Goal: Task Accomplishment & Management: Use online tool/utility

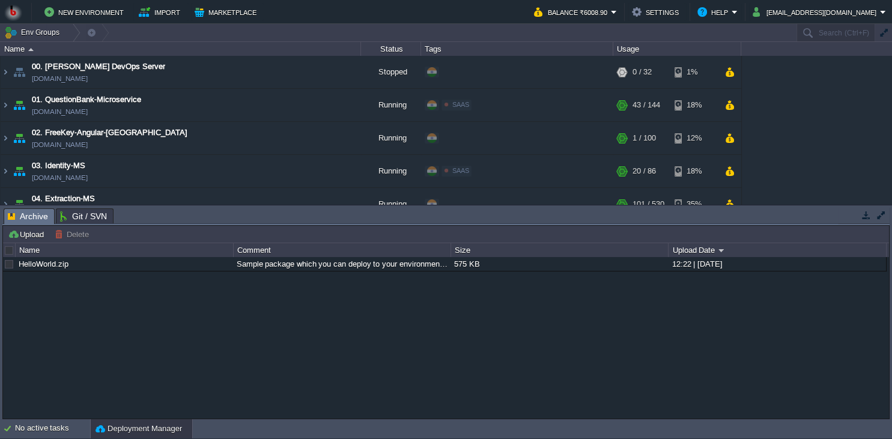
click at [210, 348] on body "New Environment Import Marketplace Bonus ₹0.00 Upgrade Account Balance ₹6008.90…" at bounding box center [446, 219] width 892 height 439
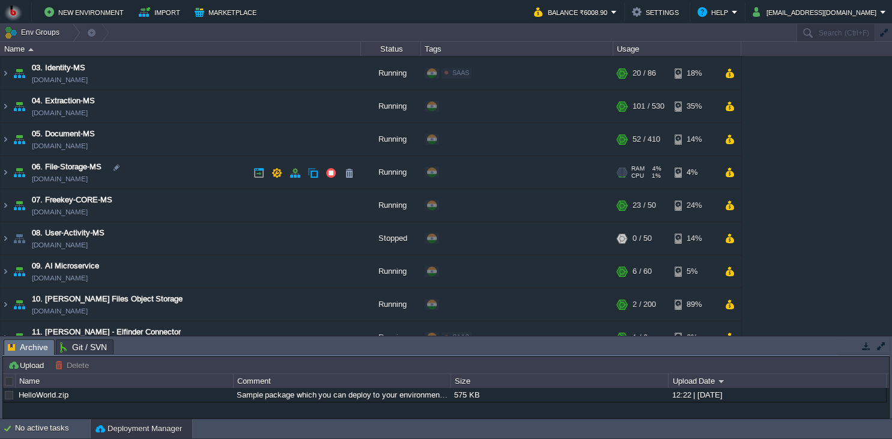
scroll to position [109, 0]
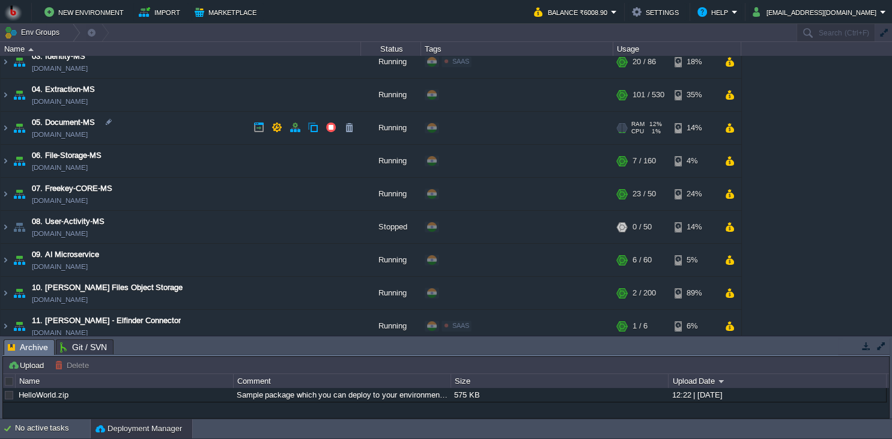
click at [186, 140] on td "05. Document-MS [DOMAIN_NAME]" at bounding box center [181, 128] width 361 height 33
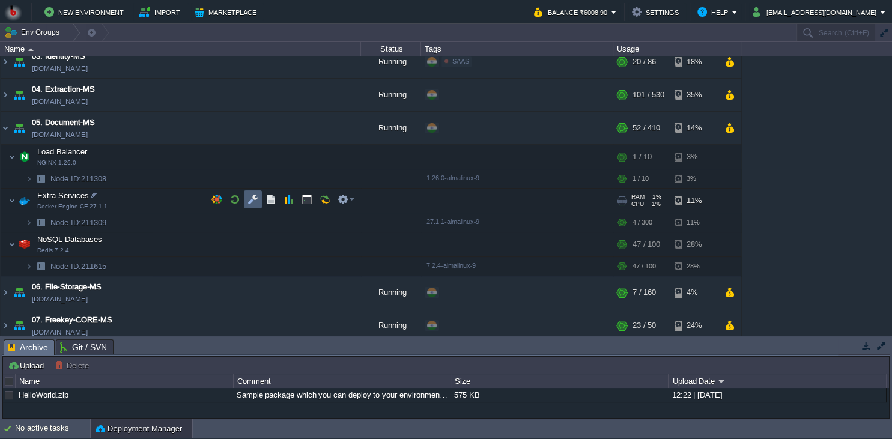
click at [254, 193] on td at bounding box center [253, 199] width 18 height 18
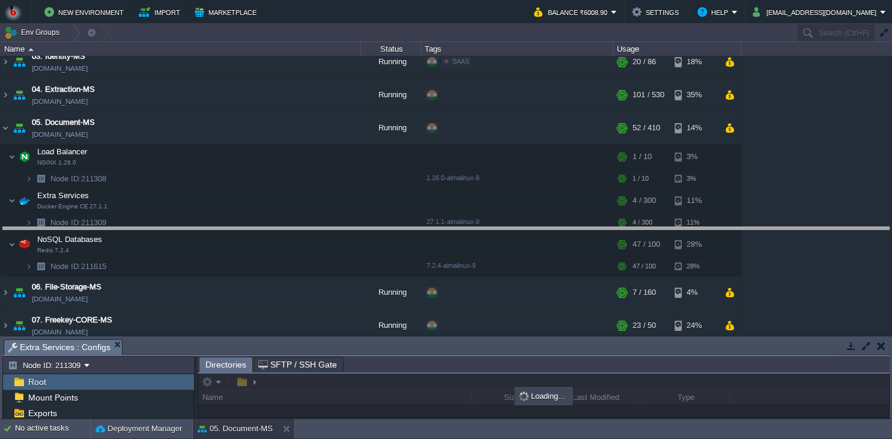
drag, startPoint x: 290, startPoint y: 353, endPoint x: 291, endPoint y: 347, distance: 6.1
click at [294, 241] on body "New Environment Import Marketplace Bonus ₹0.00 Upgrade Account Balance ₹6008.90…" at bounding box center [446, 219] width 892 height 439
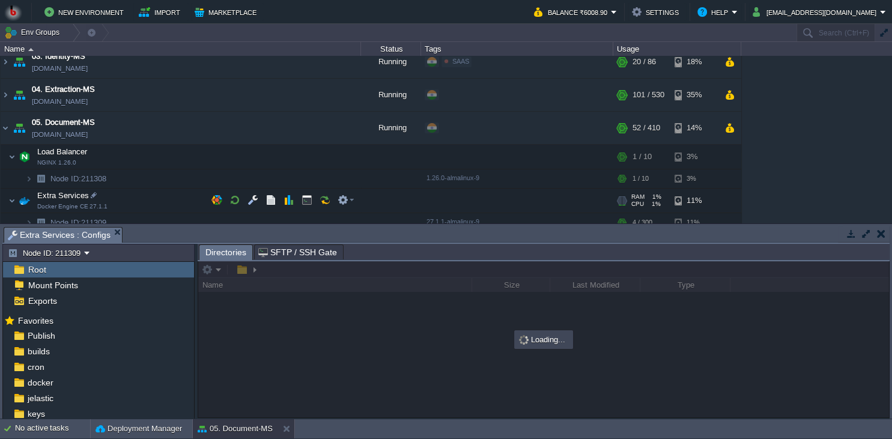
scroll to position [164, 0]
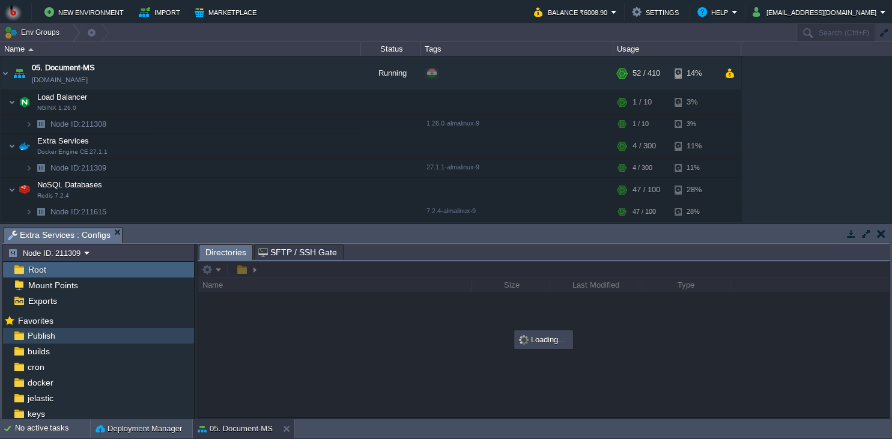
click at [107, 338] on div "Publish" at bounding box center [98, 336] width 191 height 16
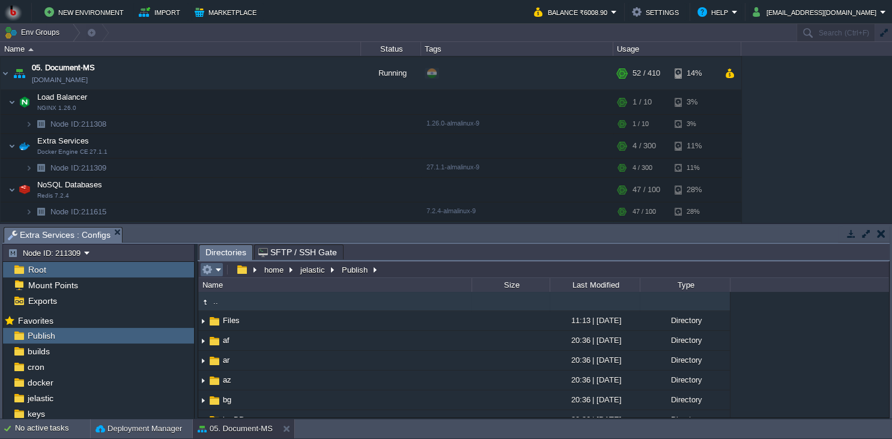
click at [215, 275] on em at bounding box center [212, 269] width 20 height 11
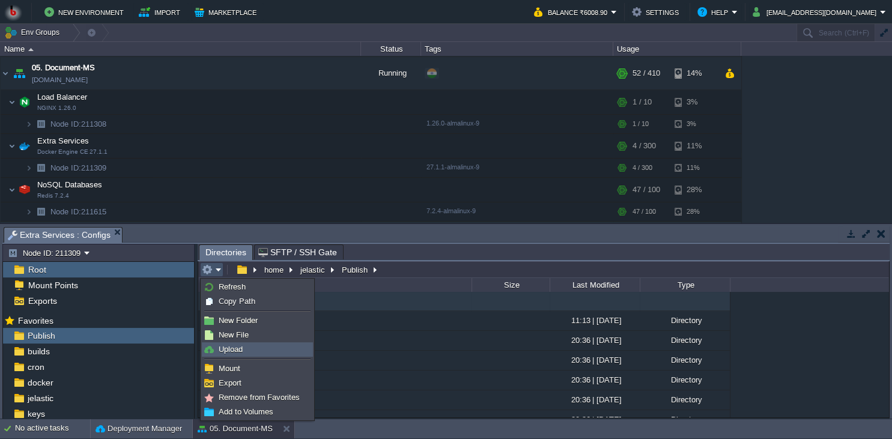
click at [249, 355] on link "Upload" at bounding box center [258, 349] width 110 height 13
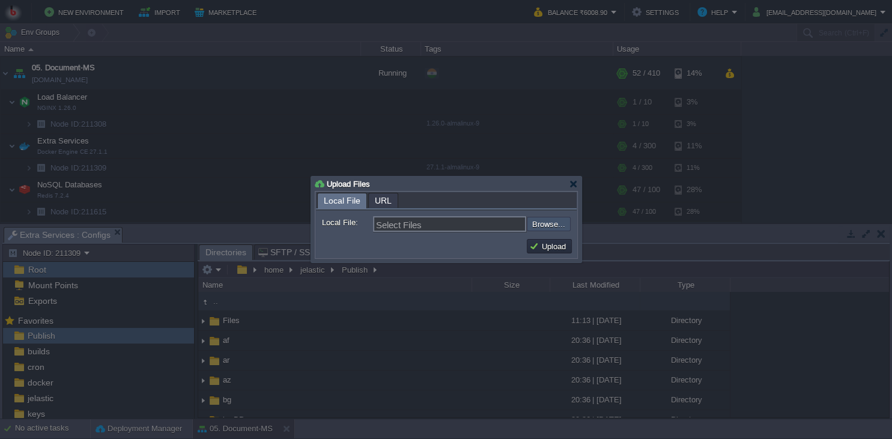
click at [536, 228] on input "file" at bounding box center [495, 224] width 152 height 14
type input "C:\fakepath\PdfGenerateMicroservice.dll"
type input "PdfGenerateMicroservice.dll"
click at [536, 245] on button "Upload" at bounding box center [549, 246] width 40 height 11
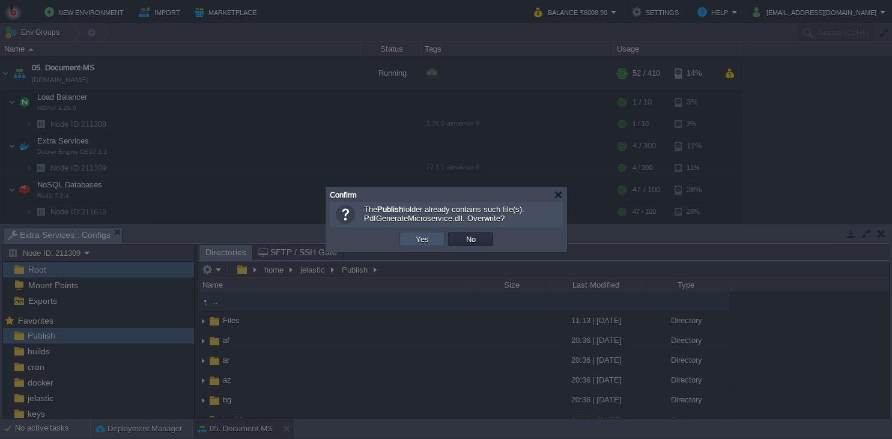
click at [417, 237] on button "Yes" at bounding box center [422, 239] width 20 height 11
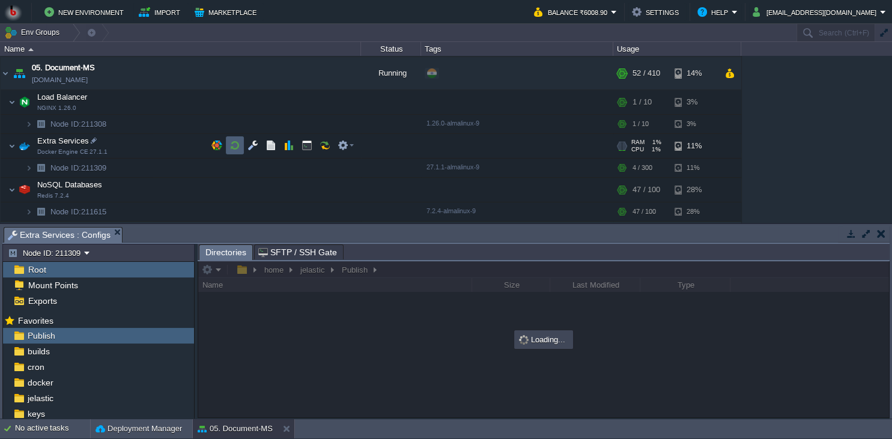
click at [237, 149] on button "button" at bounding box center [235, 145] width 11 height 11
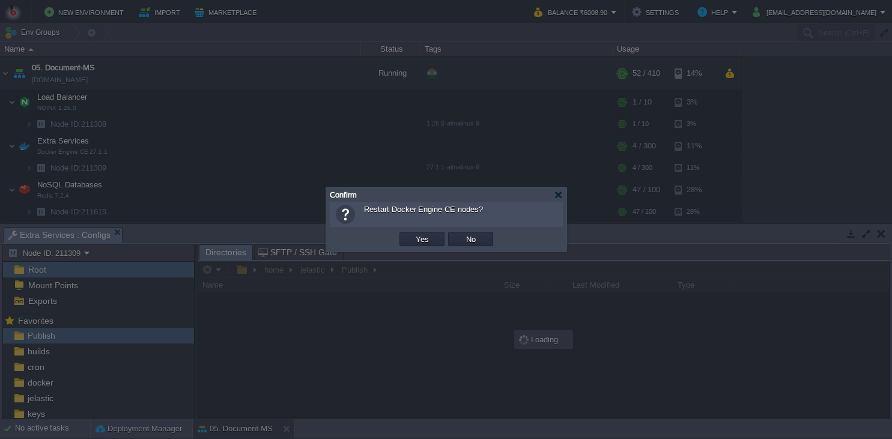
click at [419, 239] on button "Yes" at bounding box center [422, 239] width 20 height 11
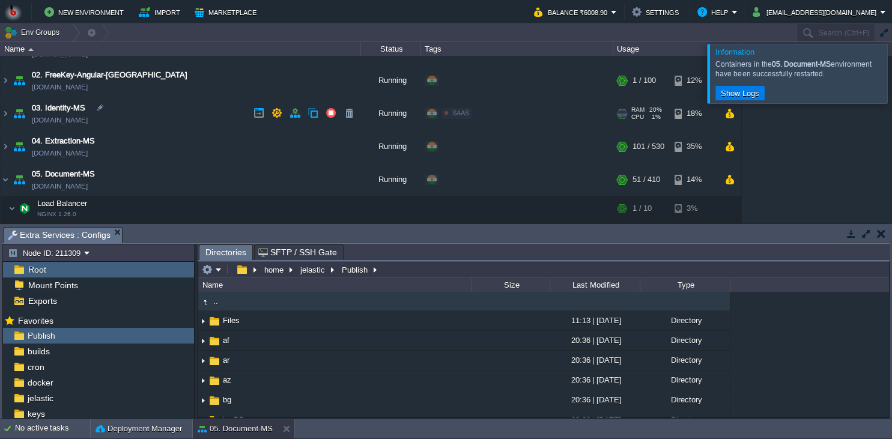
scroll to position [0, 0]
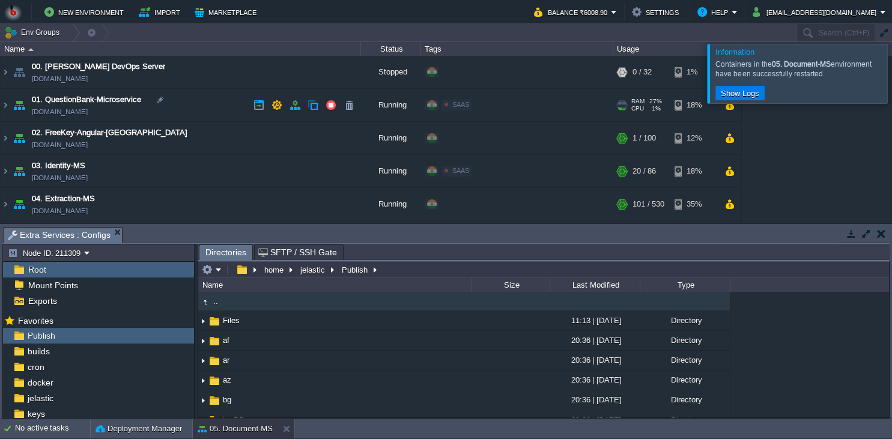
click at [215, 109] on td "01. QuestionBank-Microservice [DOMAIN_NAME]" at bounding box center [181, 105] width 361 height 33
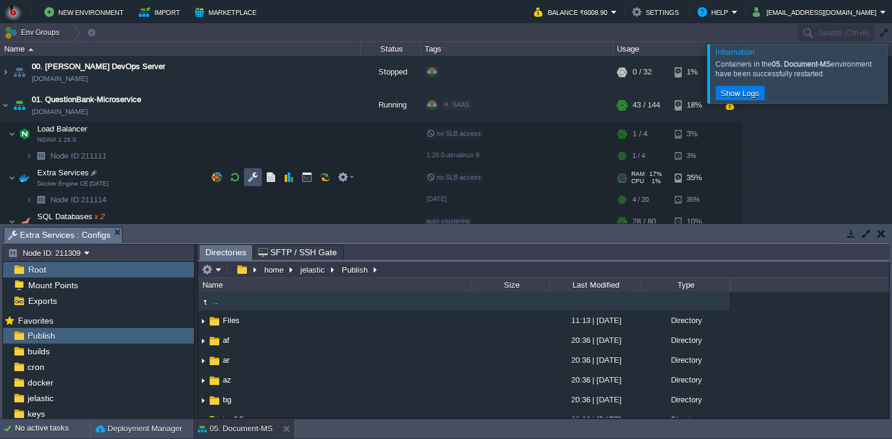
click at [248, 178] on button "button" at bounding box center [253, 177] width 11 height 11
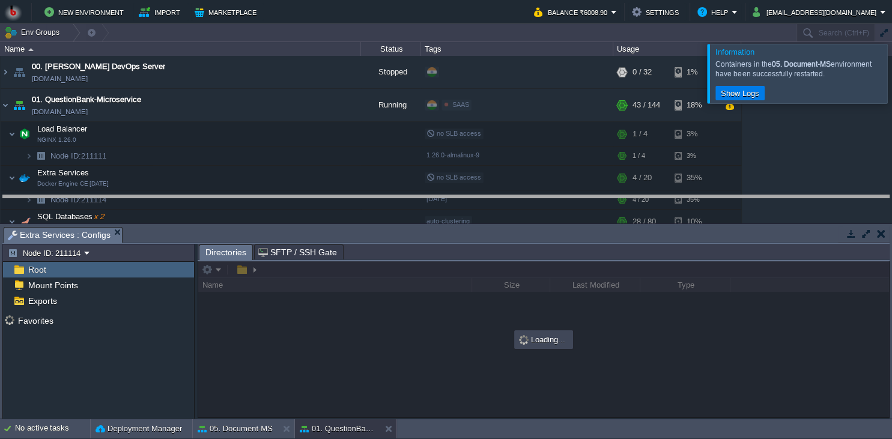
drag, startPoint x: 382, startPoint y: 242, endPoint x: 376, endPoint y: 203, distance: 39.5
click at [376, 203] on body "New Environment Import Marketplace Bonus ₹0.00 Upgrade Account Balance ₹6008.90…" at bounding box center [446, 219] width 892 height 439
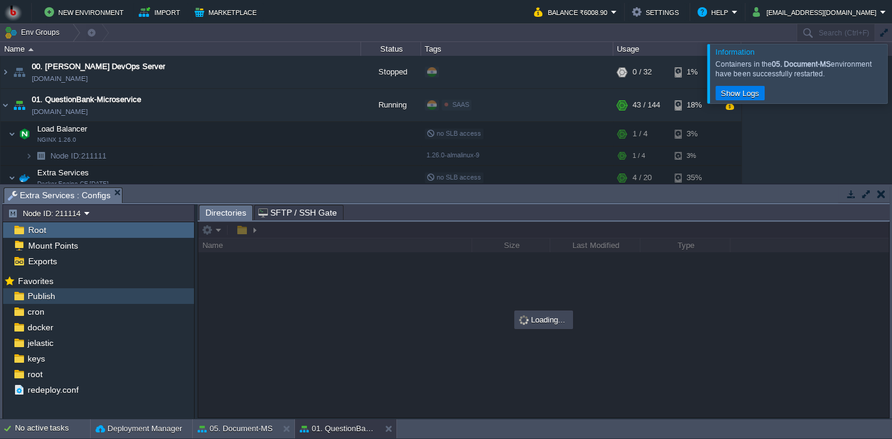
click at [84, 304] on div "Publish" at bounding box center [98, 296] width 191 height 16
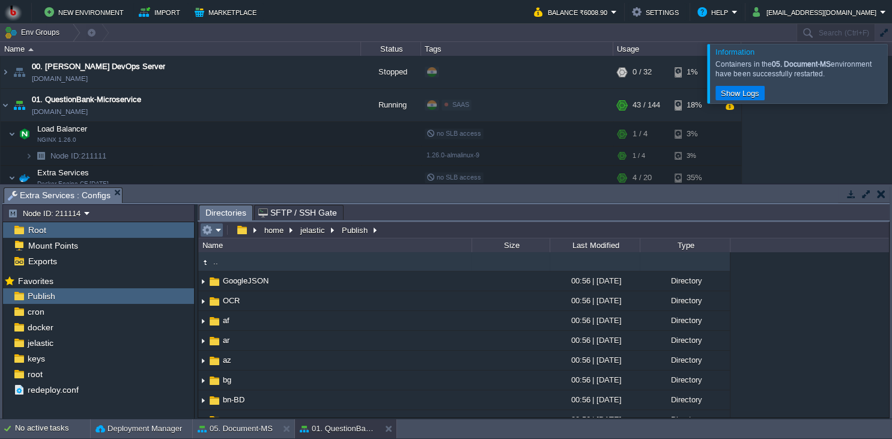
click at [211, 236] on button "button" at bounding box center [207, 230] width 11 height 11
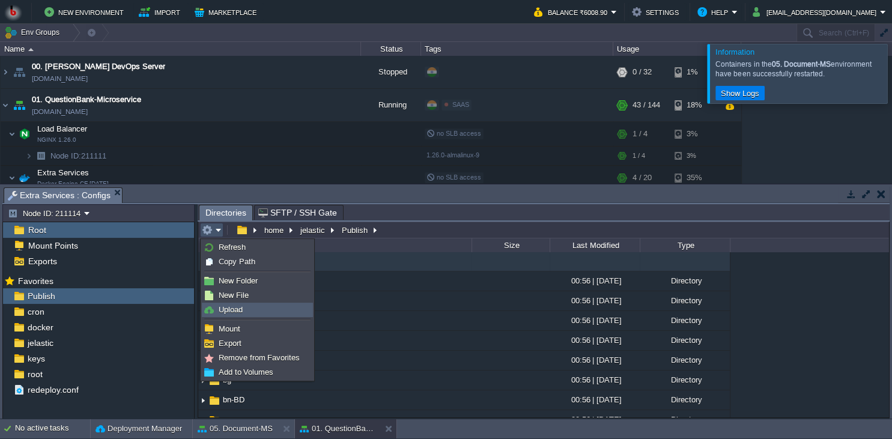
click at [234, 309] on span "Upload" at bounding box center [231, 309] width 24 height 9
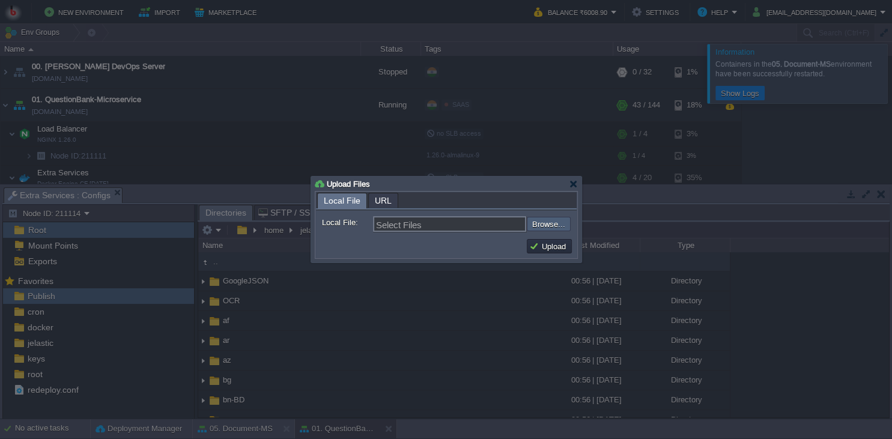
click at [541, 223] on input "file" at bounding box center [495, 224] width 152 height 14
type input "C:\fakepath\AngularAPIDTO.dll"
type input "AngularAPIDTO.dll"
click at [546, 249] on button "Upload" at bounding box center [549, 246] width 40 height 11
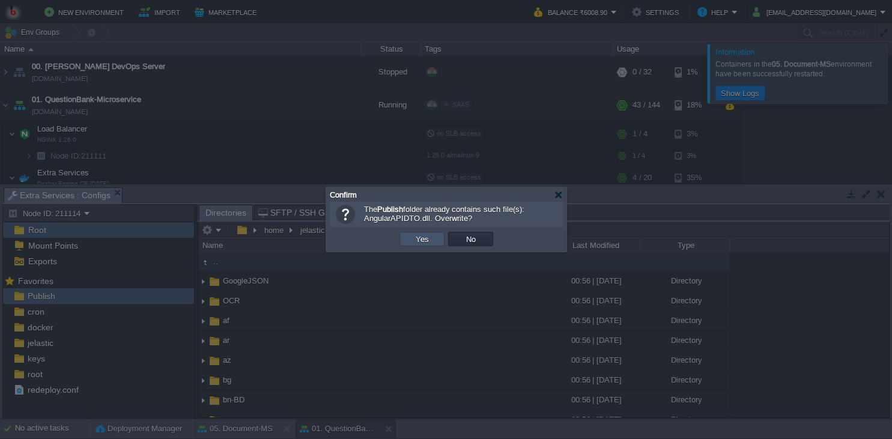
click at [422, 243] on button "Yes" at bounding box center [422, 239] width 20 height 11
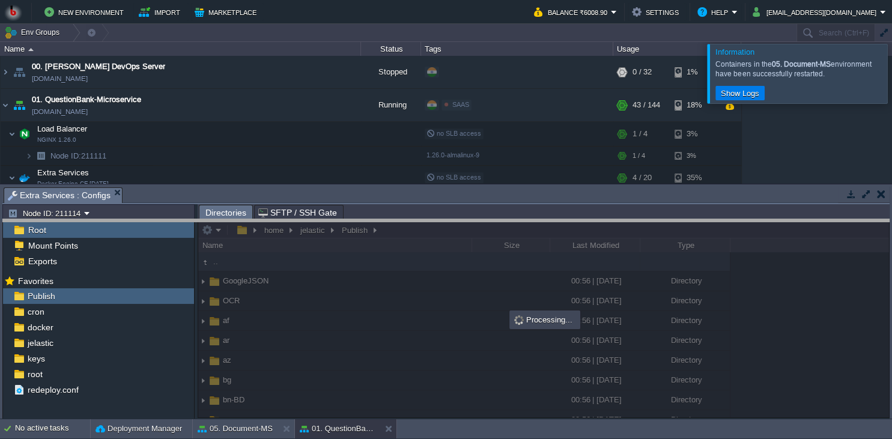
drag, startPoint x: 357, startPoint y: 197, endPoint x: 355, endPoint y: 241, distance: 44.5
click at [355, 240] on body "New Environment Import Marketplace Bonus ₹0.00 Upgrade Account Balance ₹6008.90…" at bounding box center [446, 219] width 892 height 439
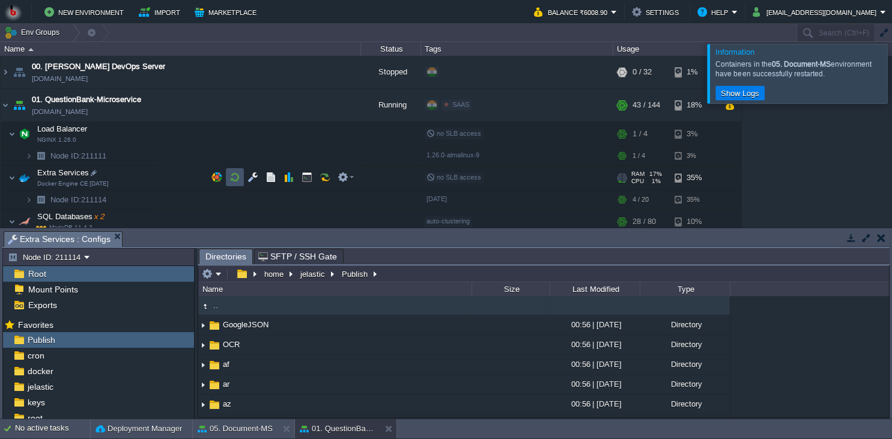
click at [234, 177] on button "button" at bounding box center [235, 177] width 11 height 11
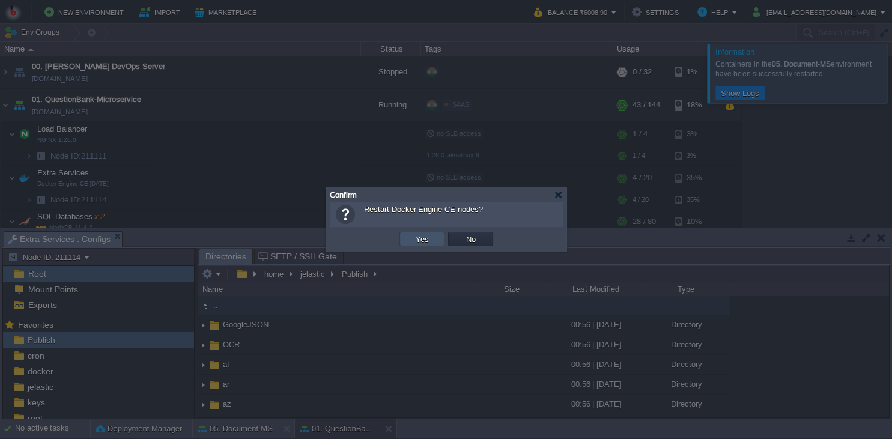
click at [421, 241] on button "Yes" at bounding box center [422, 239] width 20 height 11
